Goal: Information Seeking & Learning: Learn about a topic

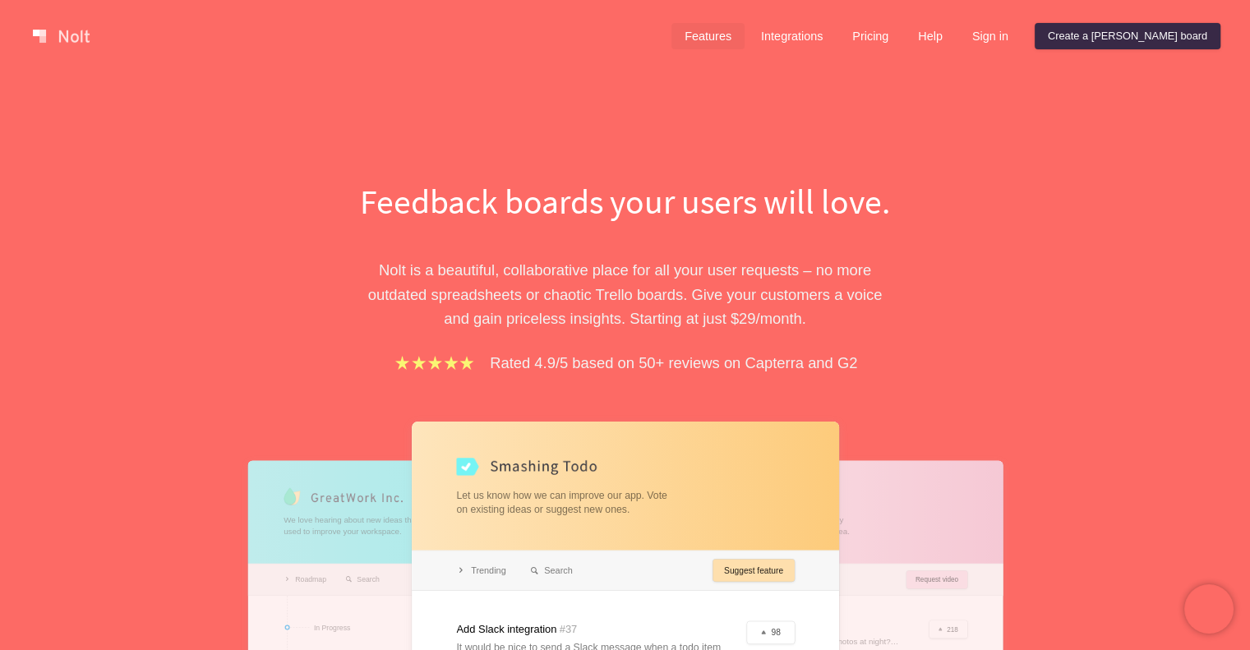
click at [745, 44] on link "Features" at bounding box center [708, 36] width 73 height 26
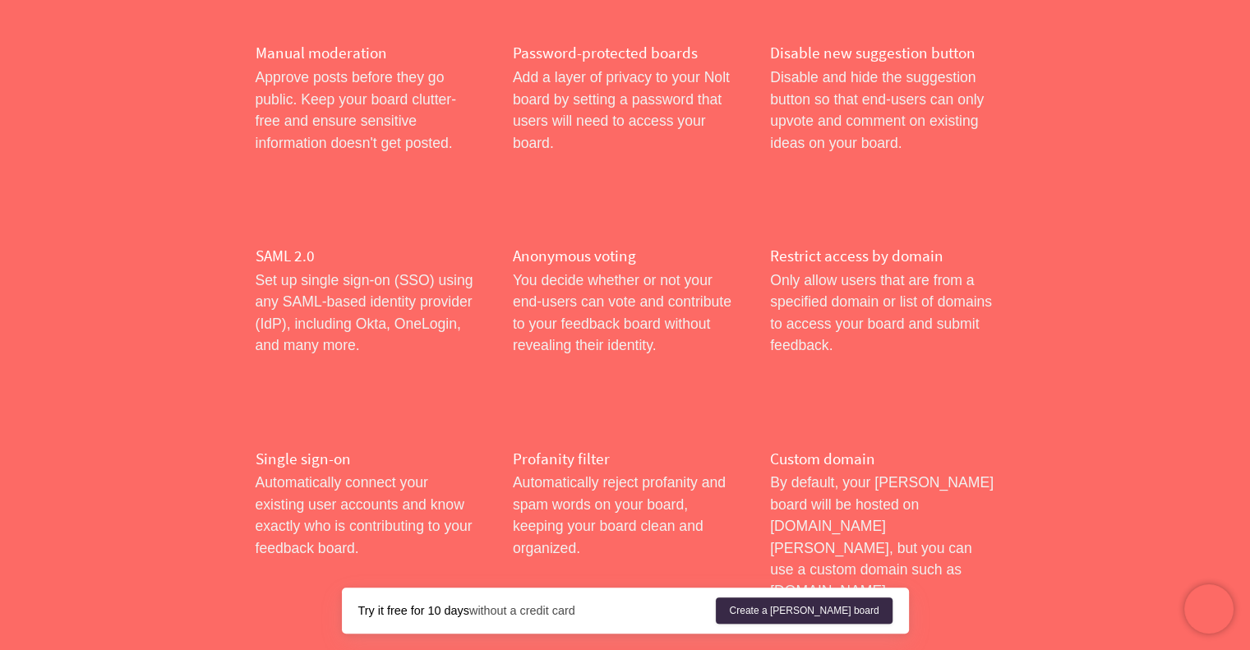
scroll to position [987, 0]
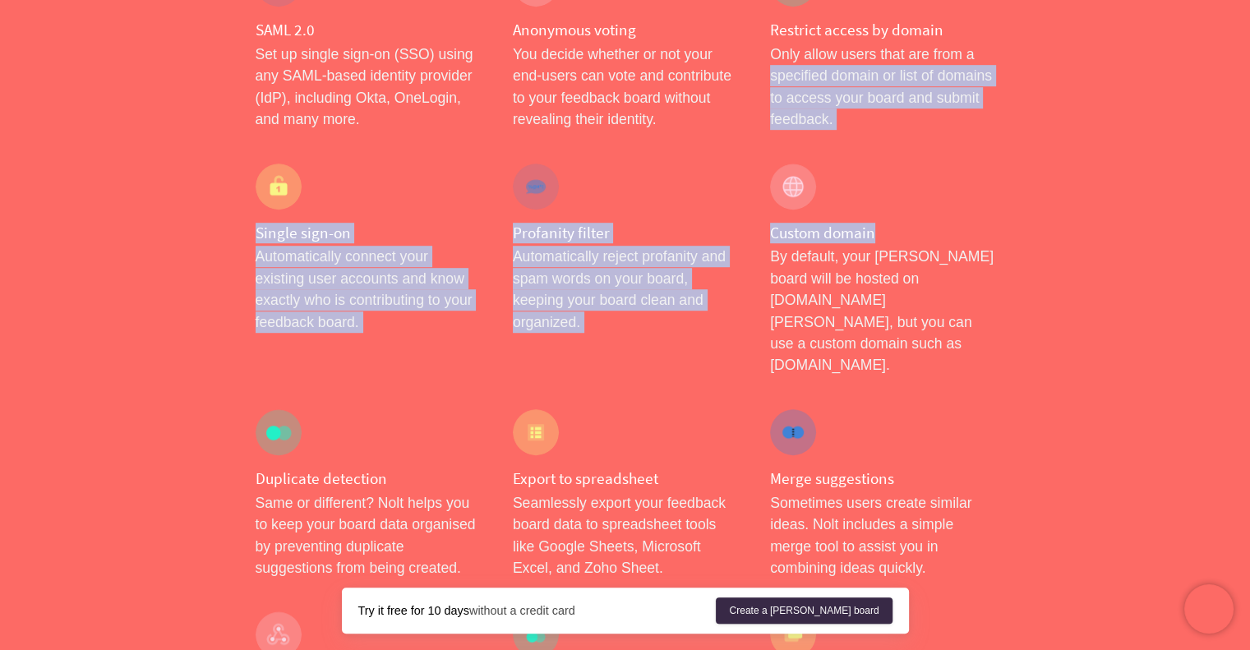
drag, startPoint x: 1250, startPoint y: 243, endPoint x: 1262, endPoint y: 46, distance: 196.9
drag, startPoint x: 1161, startPoint y: 240, endPoint x: 1219, endPoint y: 240, distance: 58.4
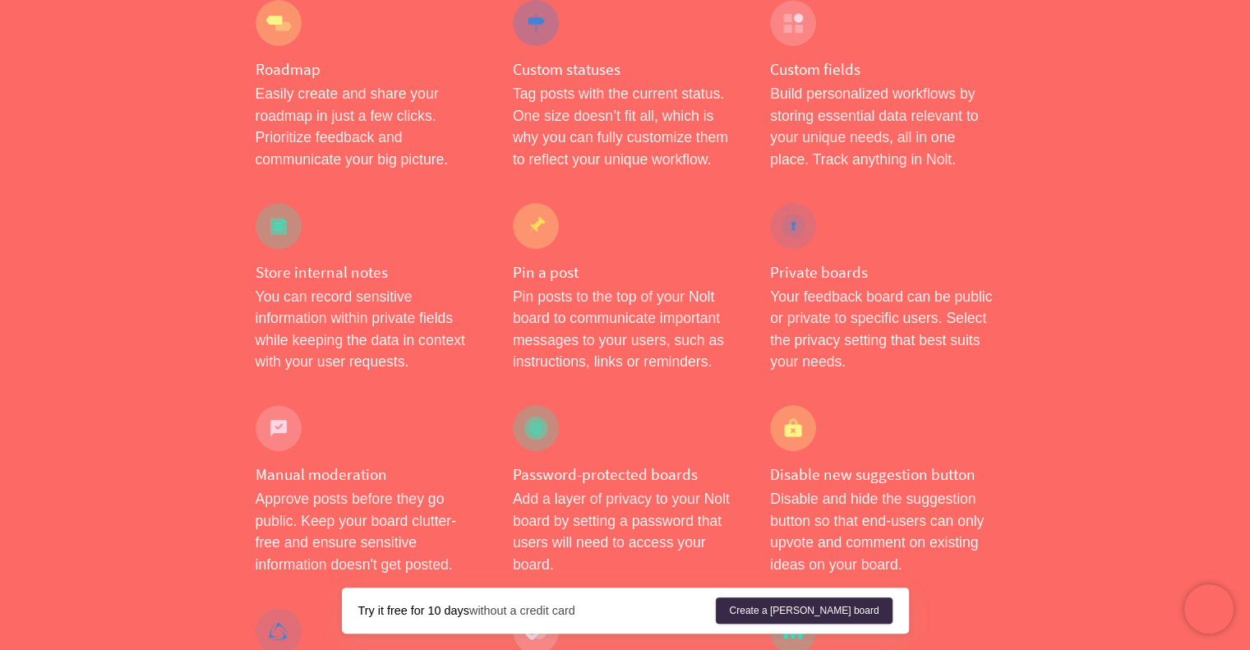
scroll to position [0, 0]
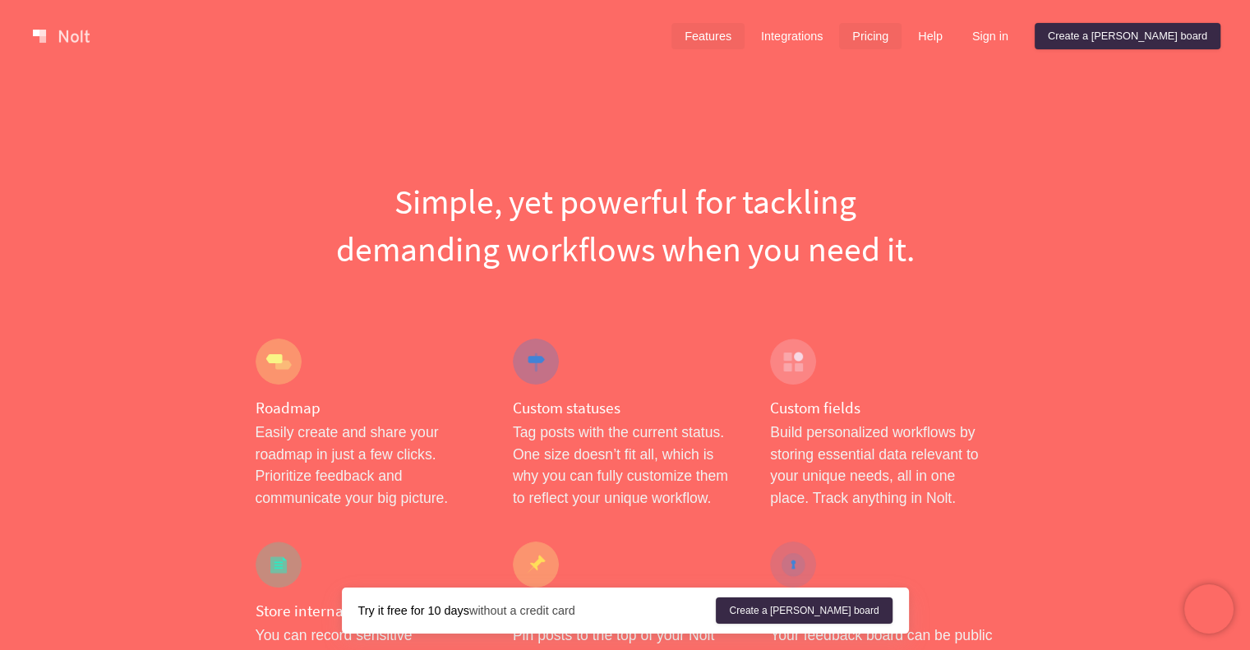
click at [902, 39] on link "Pricing" at bounding box center [870, 36] width 62 height 26
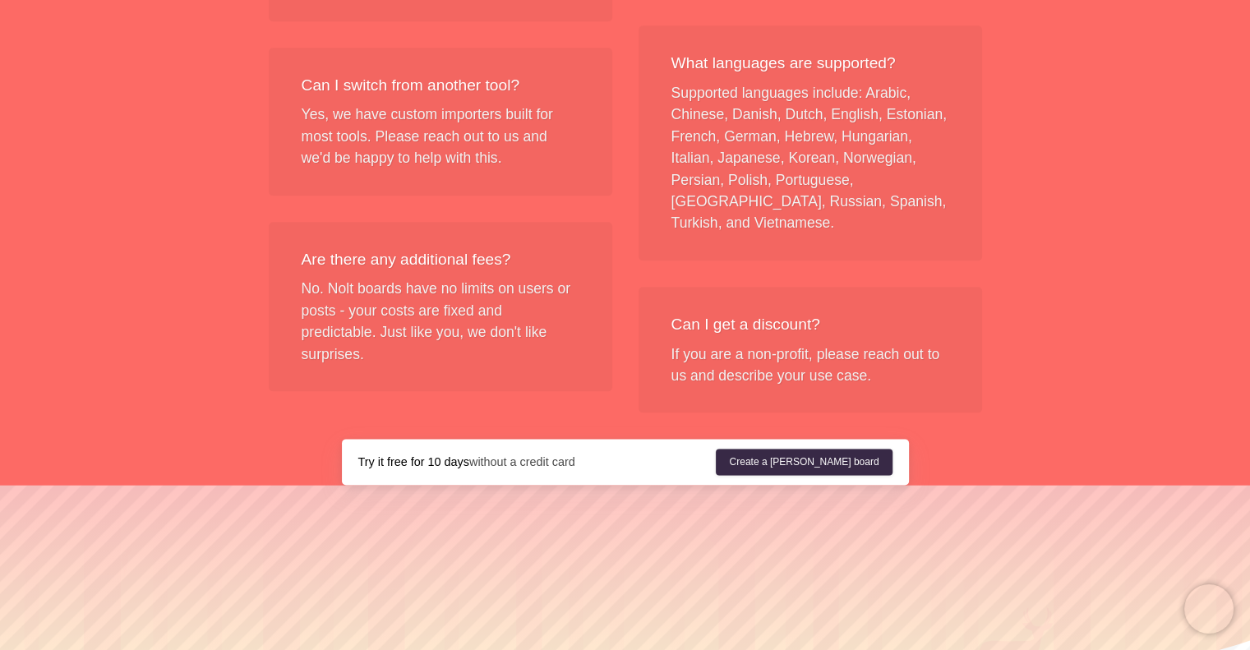
scroll to position [2032, 0]
